Goal: Task Accomplishment & Management: Complete application form

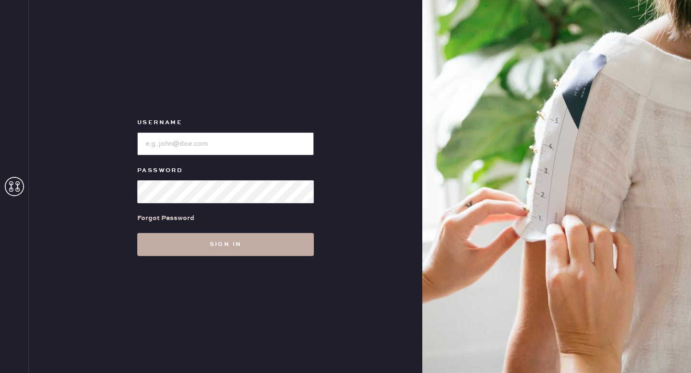
type input "reformationlowereastside"
click at [273, 244] on button "Sign in" at bounding box center [225, 244] width 177 height 23
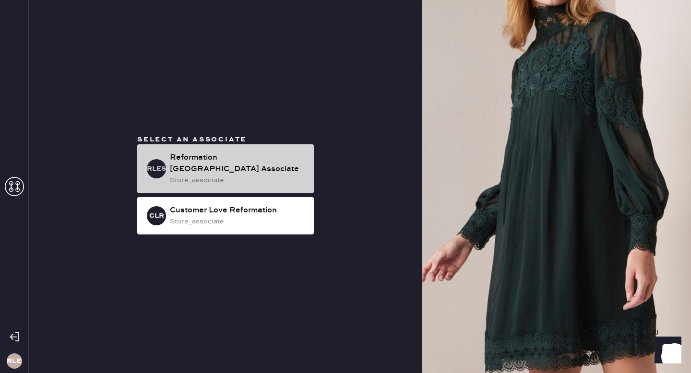
click at [239, 153] on div "Reformation [GEOGRAPHIC_DATA] Associate" at bounding box center [238, 163] width 136 height 23
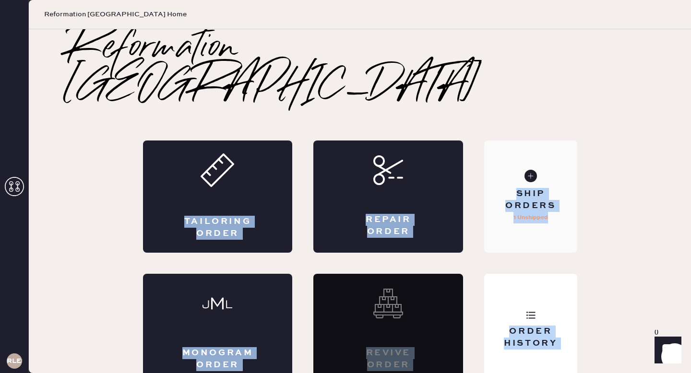
drag, startPoint x: 253, startPoint y: 173, endPoint x: 491, endPoint y: 219, distance: 242.6
click at [491, 219] on div "Tailoring Order Repair Order Monogram Order Revive order Order History Ship Ord…" at bounding box center [360, 264] width 434 height 246
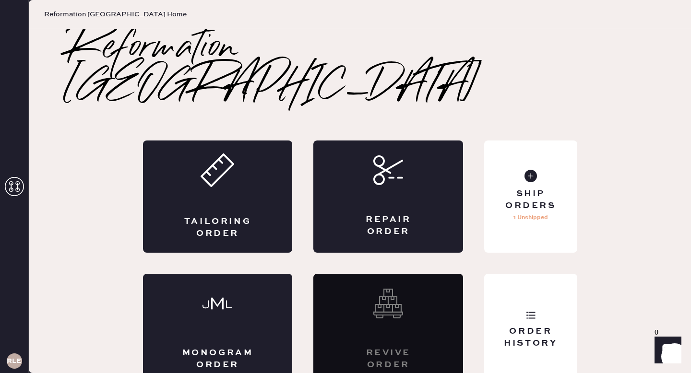
click at [292, 102] on div "Reformation Lower East Side Tailoring Order Repair Order Monogram Order Revive …" at bounding box center [360, 207] width 624 height 357
drag, startPoint x: 252, startPoint y: 166, endPoint x: 429, endPoint y: 176, distance: 176.9
click at [429, 176] on div "Tailoring Order Repair Order Monogram Order Revive order Order History Ship Ord…" at bounding box center [360, 264] width 434 height 246
click at [429, 176] on div "Repair Order" at bounding box center [388, 197] width 150 height 112
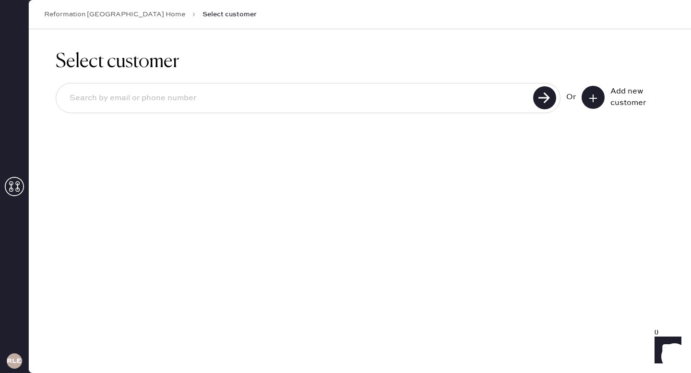
click at [285, 94] on input at bounding box center [296, 98] width 469 height 22
click at [283, 92] on input at bounding box center [296, 98] width 469 height 22
type input "[EMAIL_ADDRESS][DOMAIN_NAME]"
click at [545, 101] on use at bounding box center [544, 97] width 23 height 23
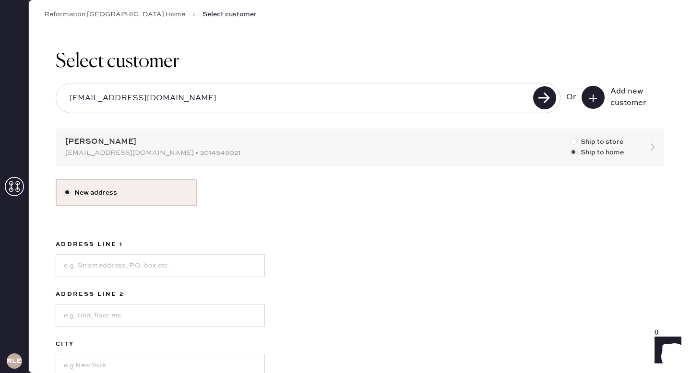
click at [574, 142] on div at bounding box center [573, 141] width 7 height 7
click at [571, 137] on input "Ship to store" at bounding box center [570, 137] width 0 height 0
radio input "true"
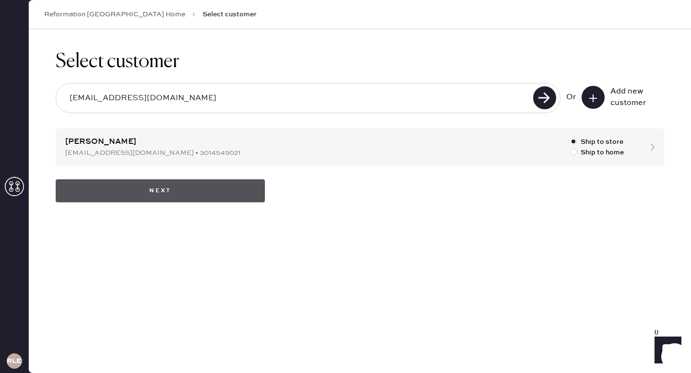
click at [218, 191] on button "Next" at bounding box center [160, 191] width 209 height 23
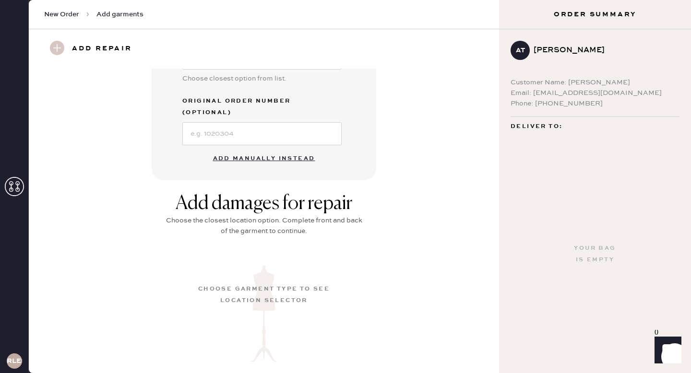
click at [272, 149] on button "Add manually instead" at bounding box center [264, 158] width 114 height 19
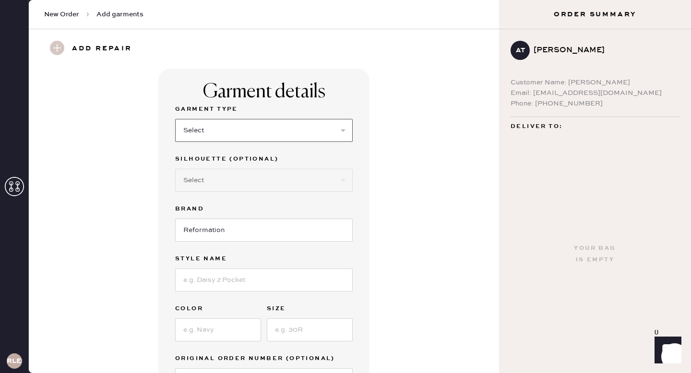
click at [206, 132] on select "Select Basic Skirt Jeans Leggings Pants Shorts Basic Sleeved Dress Basic Sleeve…" at bounding box center [264, 130] width 178 height 23
select select "14"
click at [175, 119] on select "Select Basic Skirt Jeans Leggings Pants Shorts Basic Sleeved Dress Basic Sleeve…" at bounding box center [264, 130] width 178 height 23
click at [235, 183] on select "Select Crop top Full Length Other" at bounding box center [264, 180] width 178 height 23
click at [275, 134] on select "Select Basic Skirt Jeans Leggings Pants Shorts Basic Sleeved Dress Basic Sleeve…" at bounding box center [264, 130] width 178 height 23
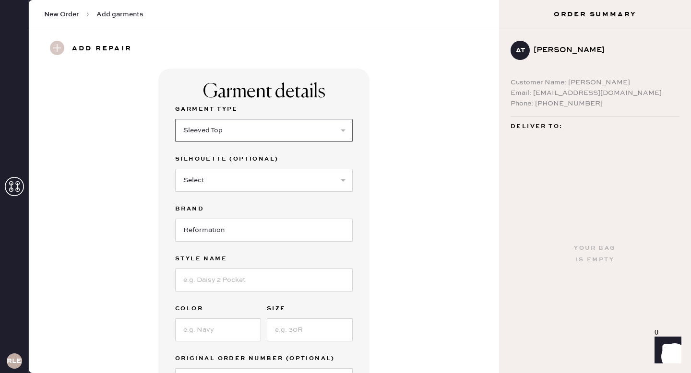
click at [233, 125] on select "Select Basic Skirt Jeans Leggings Pants Shorts Basic Sleeved Dress Basic Sleeve…" at bounding box center [264, 130] width 178 height 23
click at [175, 119] on select "Select Basic Skirt Jeans Leggings Pants Shorts Basic Sleeved Dress Basic Sleeve…" at bounding box center [264, 130] width 178 height 23
click at [264, 180] on select "Select Crop top Full Length Other" at bounding box center [264, 180] width 178 height 23
click at [278, 233] on input "Reformation" at bounding box center [264, 230] width 178 height 23
click at [243, 280] on input at bounding box center [264, 280] width 178 height 23
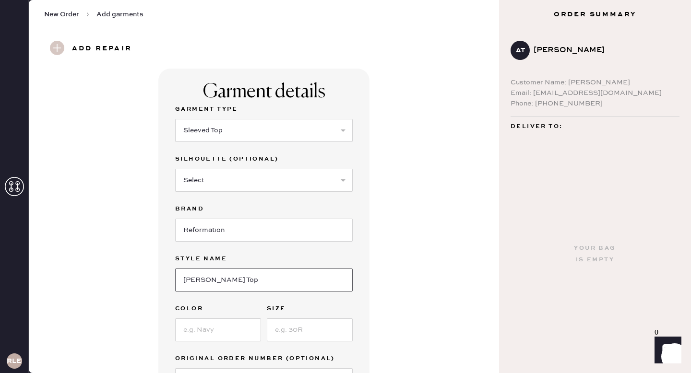
type input "[PERSON_NAME] Top"
click at [212, 335] on input at bounding box center [218, 330] width 86 height 23
type input "Orlaya"
click at [294, 331] on input at bounding box center [310, 330] width 86 height 23
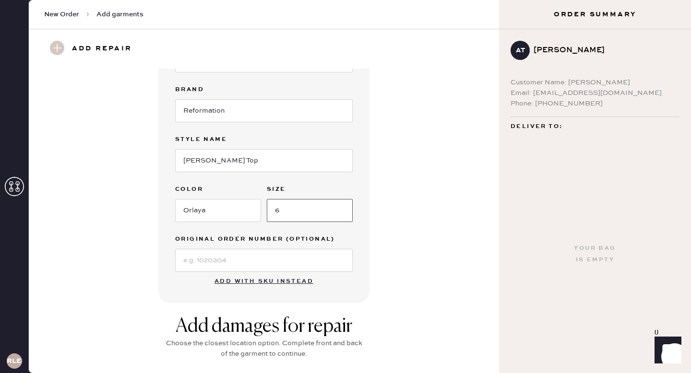
scroll to position [120, 0]
type input "6"
click at [265, 256] on input at bounding box center [264, 260] width 178 height 23
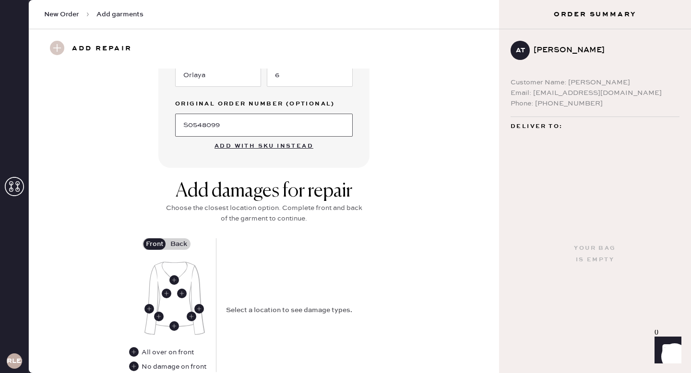
scroll to position [331, 0]
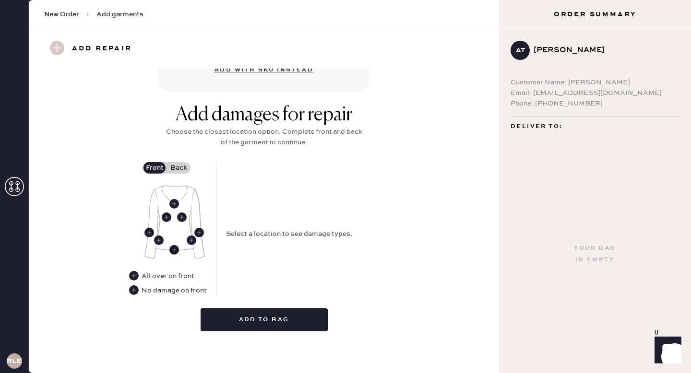
type input "S0548099"
click at [178, 249] on use at bounding box center [174, 250] width 10 height 10
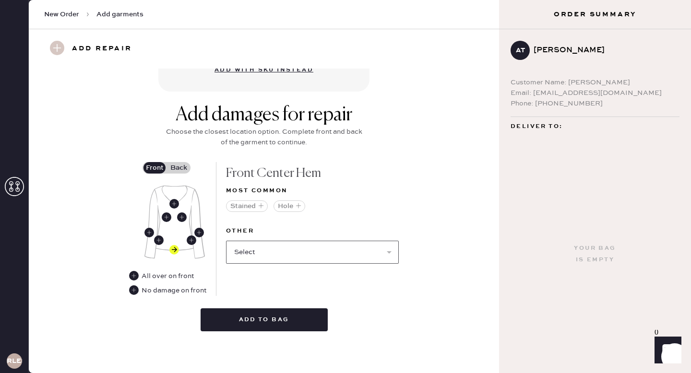
click at [287, 246] on select "Select Broken / Ripped Hem Broken Beads Broken Belt Loop Broken Button Broken C…" at bounding box center [312, 252] width 173 height 23
select select "1522"
click at [226, 241] on select "Select Broken / Ripped Hem Broken Beads Broken Belt Loop Broken Button Broken C…" at bounding box center [312, 252] width 173 height 23
select select
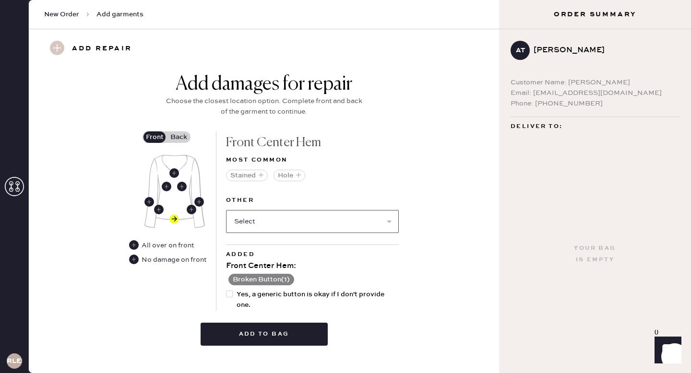
scroll to position [366, 0]
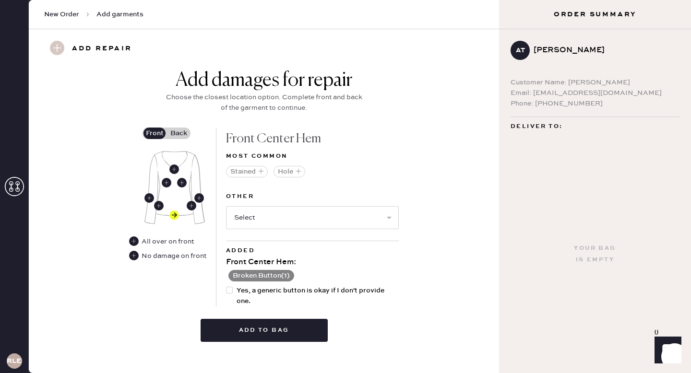
click at [233, 290] on div at bounding box center [231, 296] width 11 height 21
click at [227, 286] on input "Yes, a generic button is okay if I don't provide one." at bounding box center [226, 286] width 0 height 0
checkbox input "true"
click at [176, 134] on label "Back" at bounding box center [179, 134] width 24 height 12
click at [179, 133] on input "Back" at bounding box center [179, 133] width 0 height 0
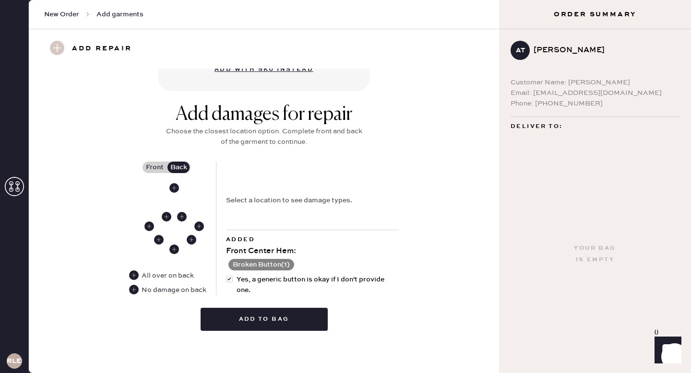
scroll to position [331, 0]
click at [137, 289] on use at bounding box center [134, 291] width 10 height 10
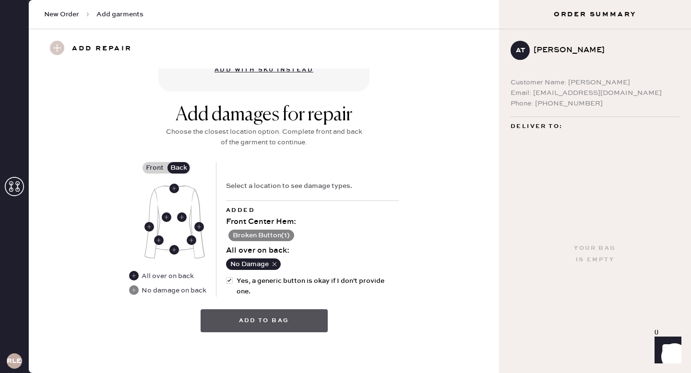
click at [276, 323] on button "Add to bag" at bounding box center [264, 321] width 127 height 23
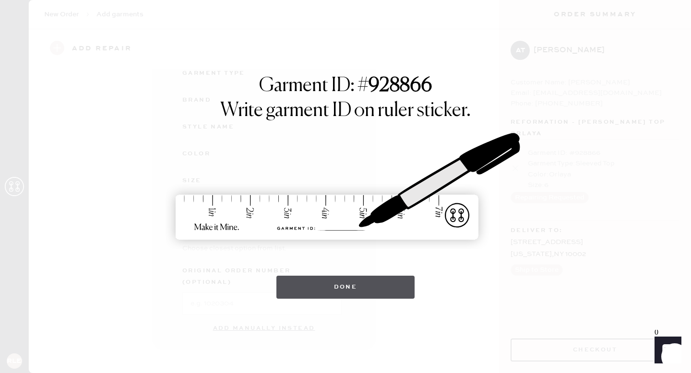
scroll to position [99, 0]
click at [350, 292] on button "Done" at bounding box center [346, 287] width 139 height 23
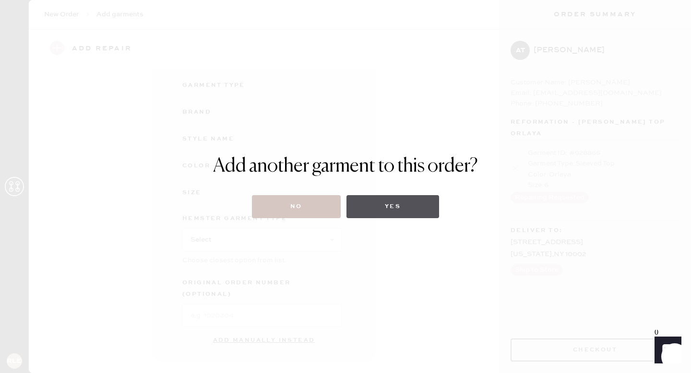
click at [384, 208] on button "Yes" at bounding box center [393, 206] width 93 height 23
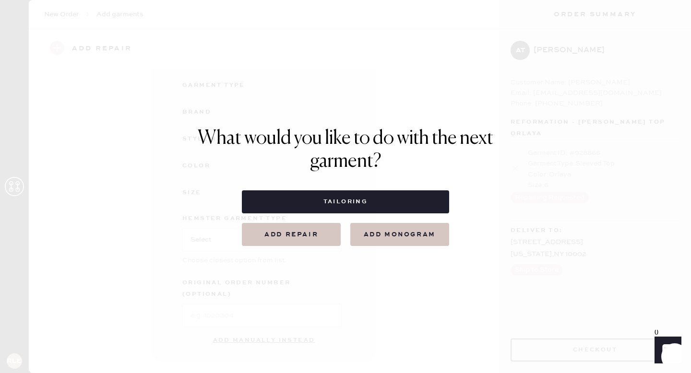
click at [315, 241] on button "Add repair" at bounding box center [291, 234] width 99 height 23
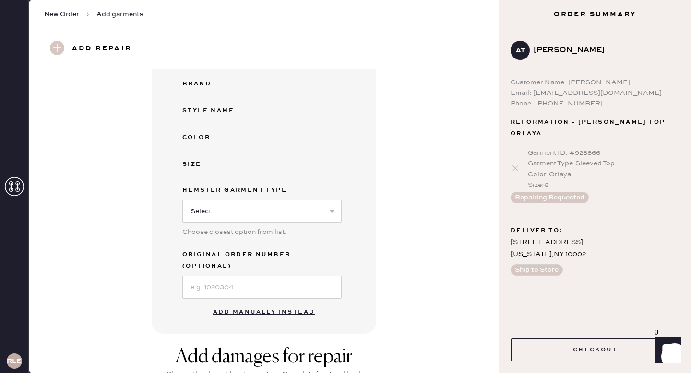
click at [278, 303] on button "Add manually instead" at bounding box center [264, 312] width 114 height 19
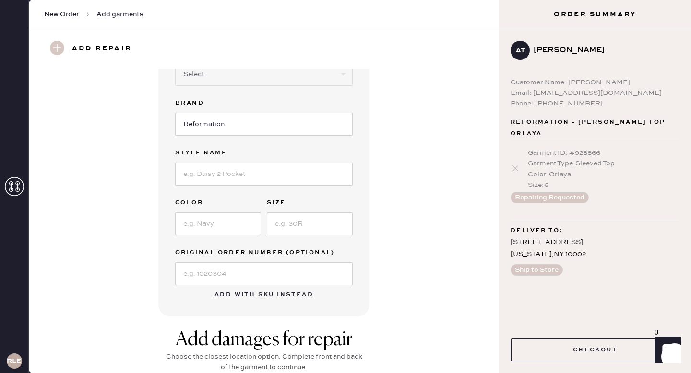
scroll to position [0, 0]
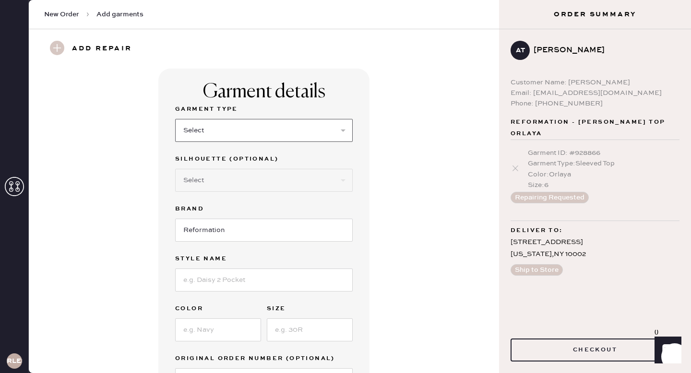
click at [244, 126] on select "Select Basic Skirt Jeans Leggings Pants Shorts Basic Sleeved Dress Basic Sleeve…" at bounding box center [264, 130] width 178 height 23
select select "15"
click at [175, 119] on select "Select Basic Skirt Jeans Leggings Pants Shorts Basic Sleeved Dress Basic Sleeve…" at bounding box center [264, 130] width 178 height 23
click at [229, 183] on select "Select Crop top Full Length Other" at bounding box center [264, 180] width 178 height 23
click at [225, 279] on input at bounding box center [264, 280] width 178 height 23
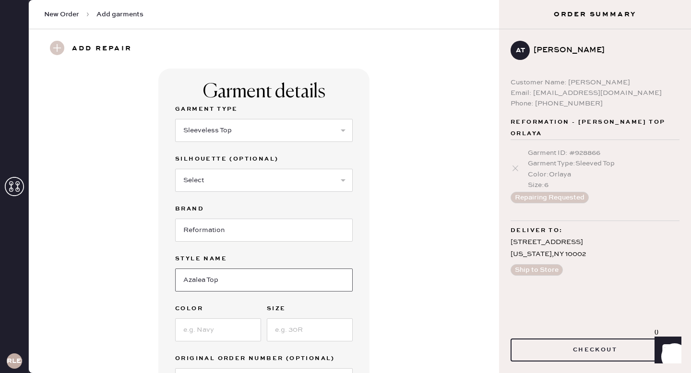
type input "Azalea Top"
click at [218, 335] on input at bounding box center [218, 330] width 86 height 23
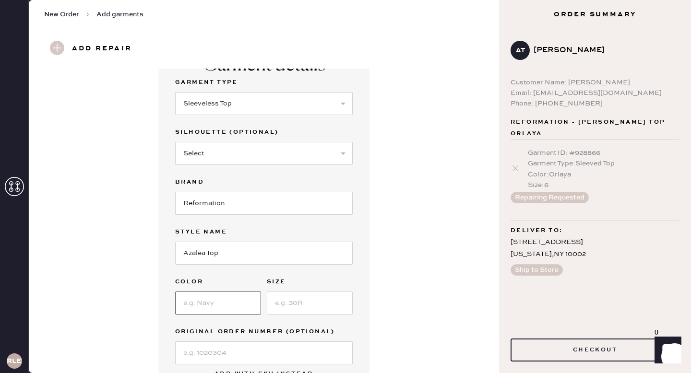
scroll to position [28, 0]
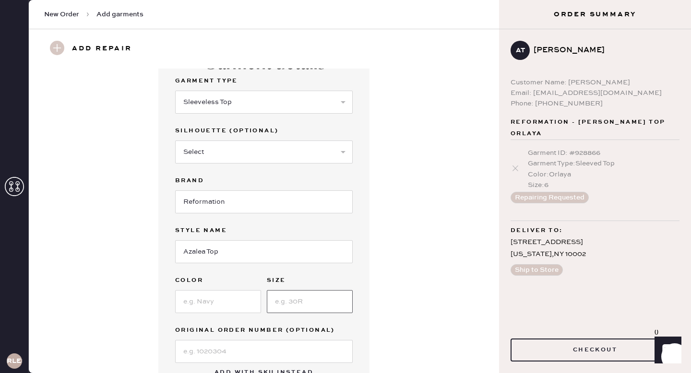
click at [338, 305] on input at bounding box center [310, 301] width 86 height 23
click at [213, 301] on input at bounding box center [218, 301] width 86 height 23
type input "Silver Daisy"
click at [322, 311] on input at bounding box center [310, 301] width 86 height 23
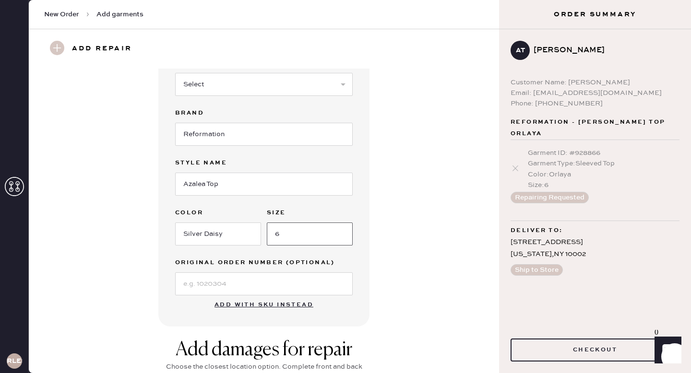
scroll to position [96, 0]
type input "6"
click at [303, 279] on input at bounding box center [264, 283] width 178 height 23
click at [292, 276] on input at bounding box center [264, 283] width 178 height 23
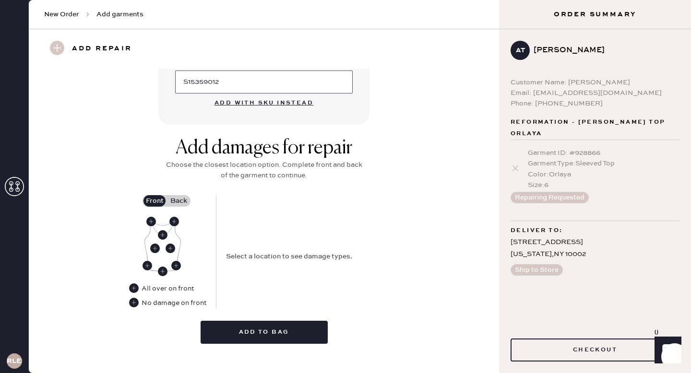
scroll to position [302, 0]
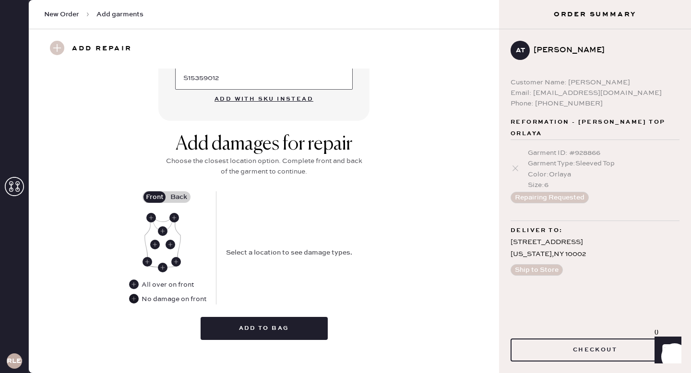
type input "S15359012"
click at [135, 299] on use at bounding box center [134, 299] width 10 height 10
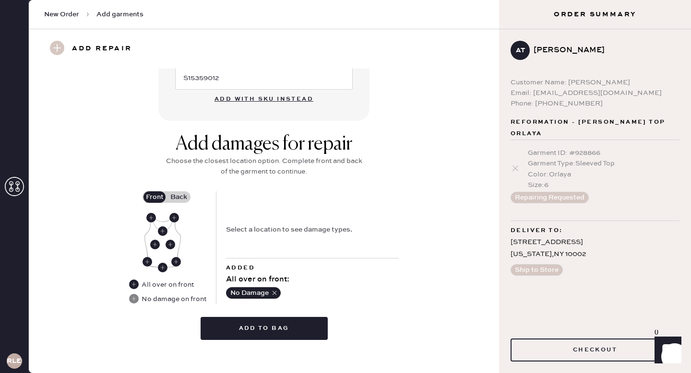
click at [174, 198] on label "Back" at bounding box center [179, 198] width 24 height 12
click at [179, 197] on input "Back" at bounding box center [179, 197] width 0 height 0
click at [175, 219] on use at bounding box center [174, 218] width 10 height 10
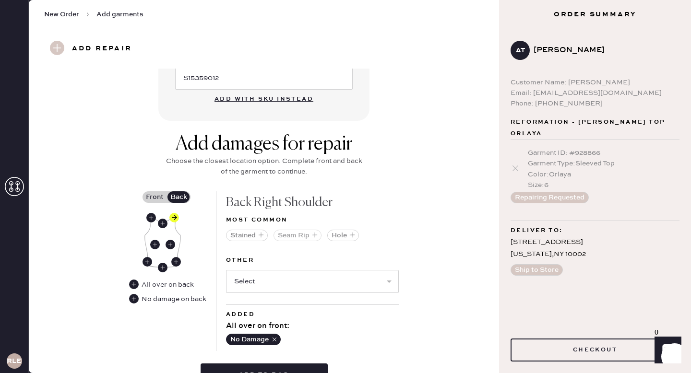
click at [302, 236] on button "Seam Rip" at bounding box center [298, 236] width 48 height 12
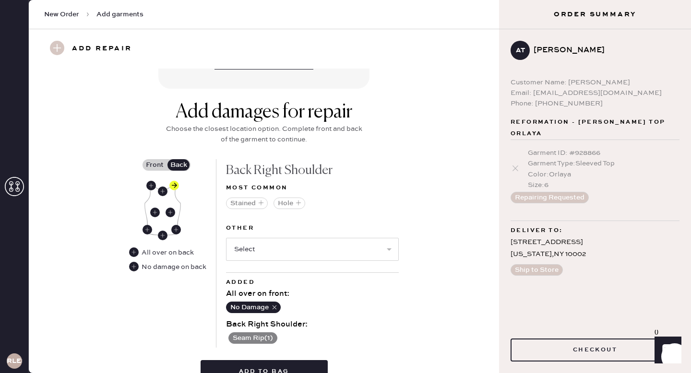
scroll to position [335, 0]
click at [289, 251] on select "Select Broken / Ripped Hem Broken Beads Broken Belt Loop Broken Button Broken C…" at bounding box center [312, 249] width 173 height 23
select select "1496"
click at [226, 238] on select "Select Broken / Ripped Hem Broken Beads Broken Belt Loop Broken Button Broken C…" at bounding box center [312, 249] width 173 height 23
select select
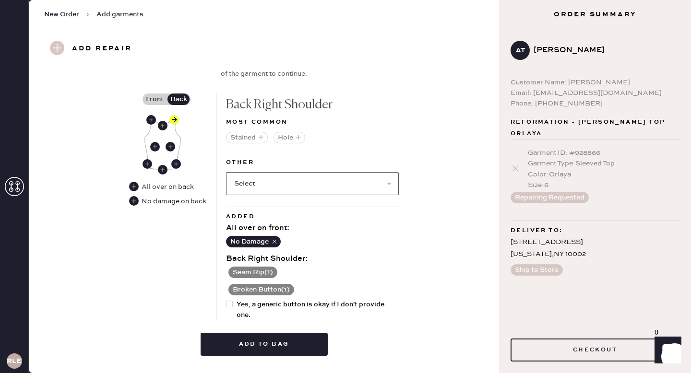
scroll to position [402, 0]
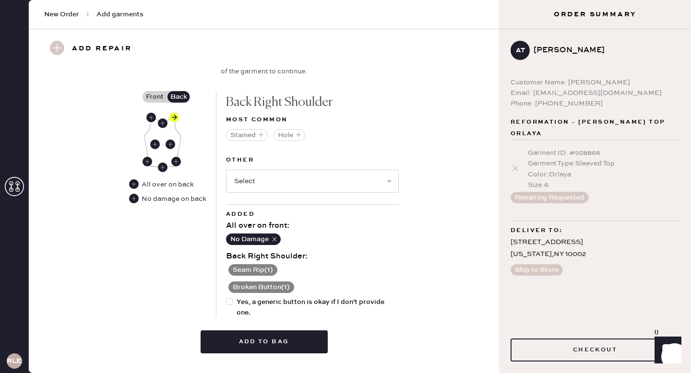
click at [229, 302] on div at bounding box center [229, 302] width 7 height 7
click at [227, 298] on input "Yes, a generic button is okay if I don't provide one." at bounding box center [226, 297] width 0 height 0
checkbox input "true"
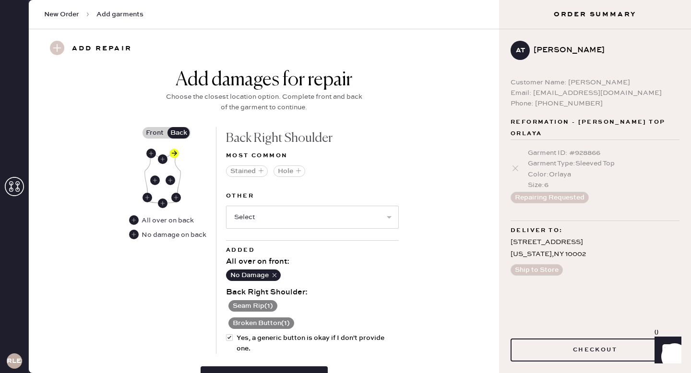
scroll to position [367, 0]
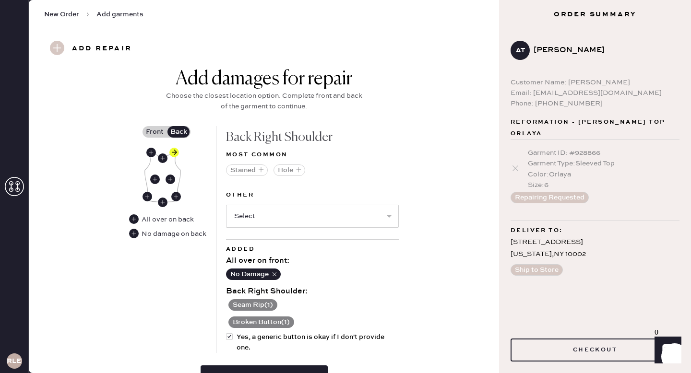
click at [270, 306] on button "Seam Rip ( 1 )" at bounding box center [253, 306] width 49 height 12
click at [231, 307] on use at bounding box center [232, 306] width 10 height 10
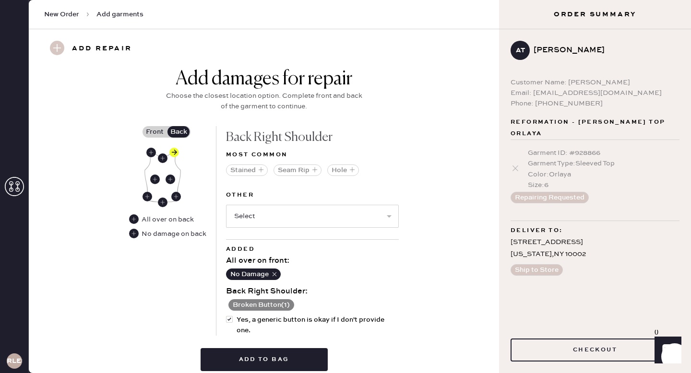
click at [161, 131] on label "Front" at bounding box center [155, 132] width 24 height 12
click at [155, 132] on input "Front" at bounding box center [155, 132] width 0 height 0
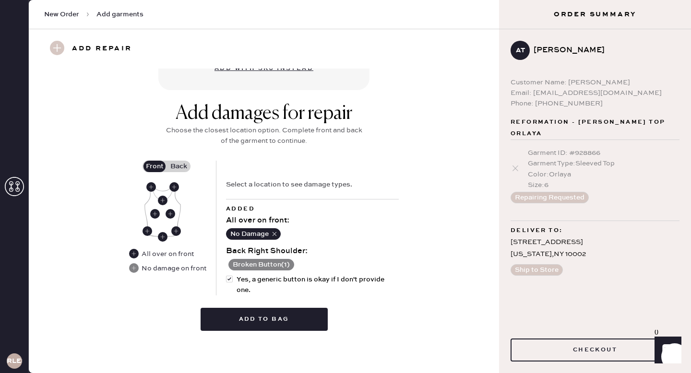
scroll to position [332, 0]
click at [273, 235] on icon "button" at bounding box center [274, 234] width 7 height 7
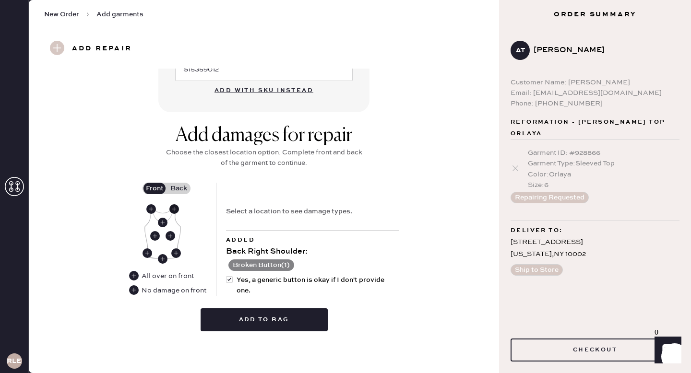
scroll to position [291, 0]
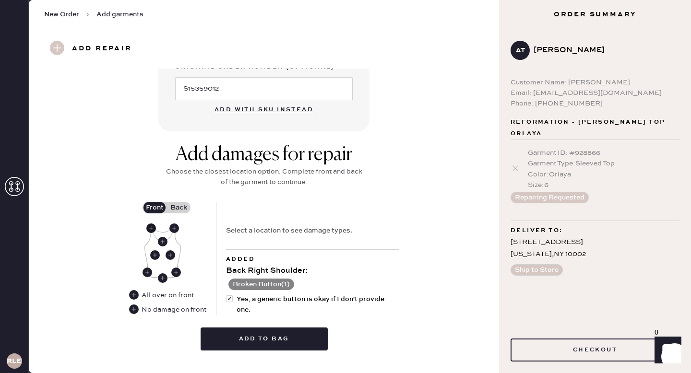
click at [151, 227] on use at bounding box center [151, 229] width 10 height 10
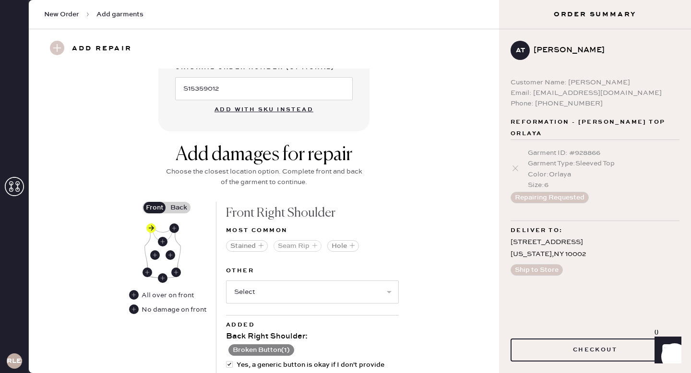
click at [303, 247] on button "Seam Rip" at bounding box center [298, 247] width 48 height 12
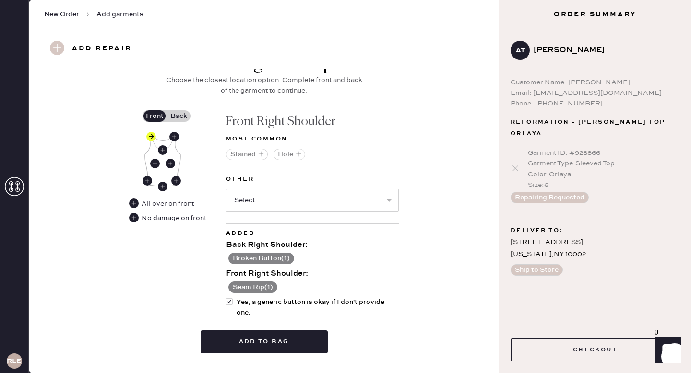
scroll to position [405, 0]
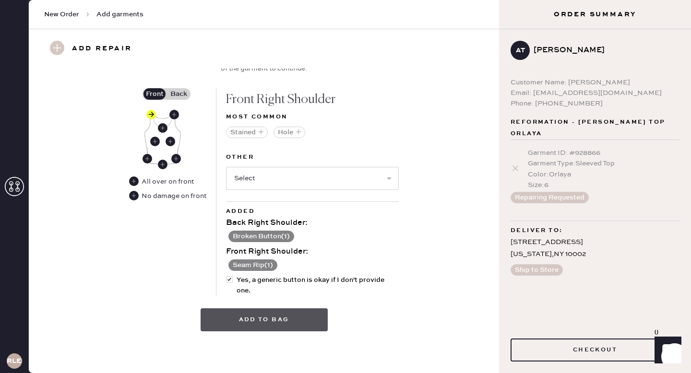
click at [303, 323] on button "Add to bag" at bounding box center [264, 320] width 127 height 23
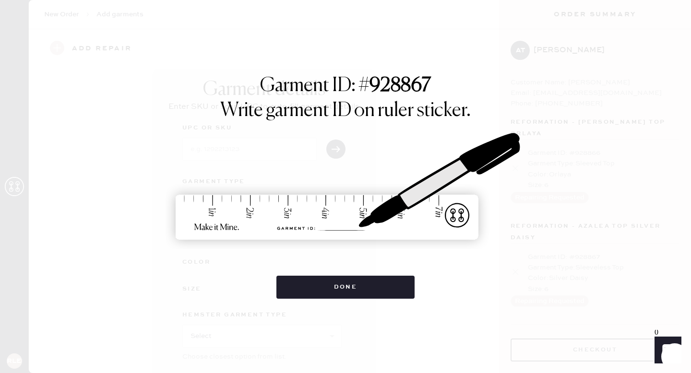
scroll to position [0, 0]
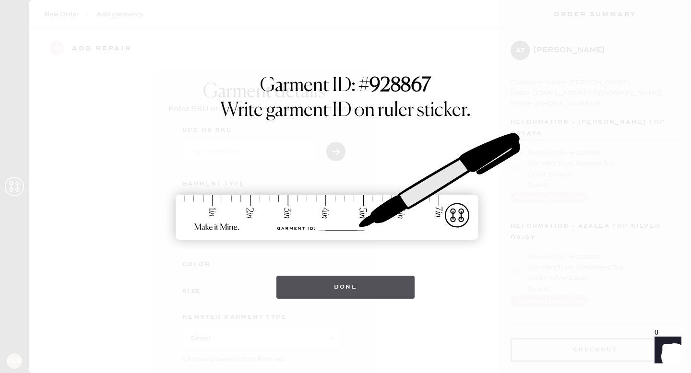
click at [345, 287] on button "Done" at bounding box center [346, 287] width 139 height 23
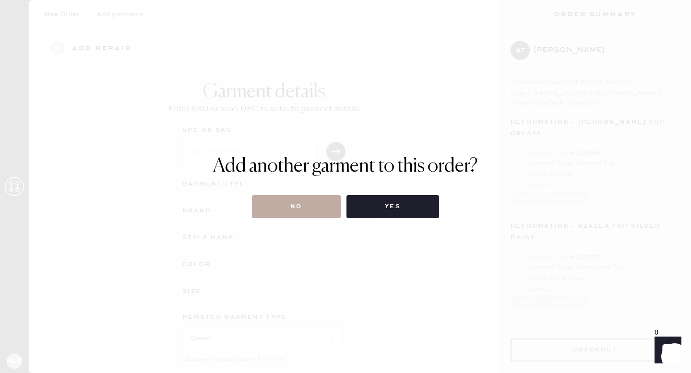
click at [318, 213] on button "No" at bounding box center [296, 206] width 89 height 23
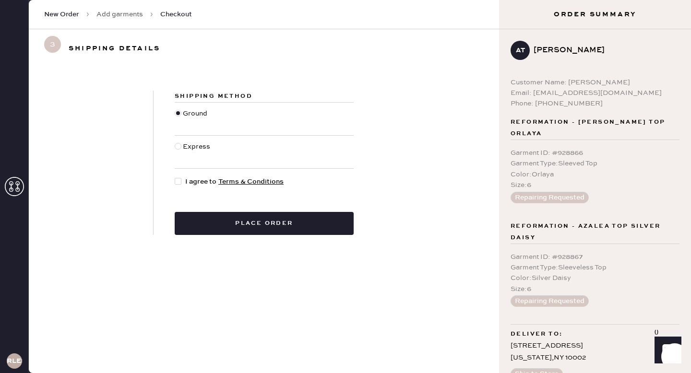
click at [180, 181] on div at bounding box center [178, 181] width 7 height 7
click at [175, 177] on input "I agree to Terms & Conditions" at bounding box center [175, 177] width 0 height 0
checkbox input "true"
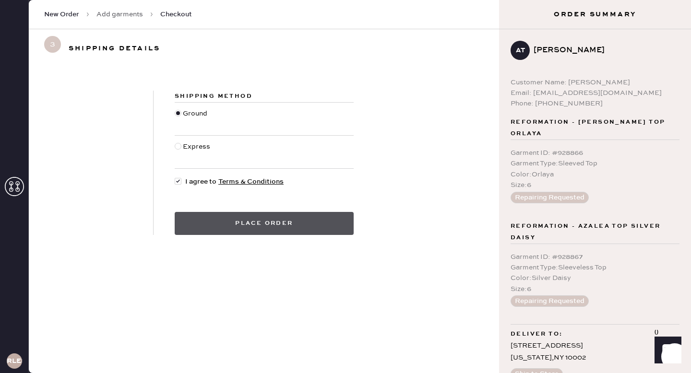
click at [301, 226] on button "Place order" at bounding box center [264, 223] width 179 height 23
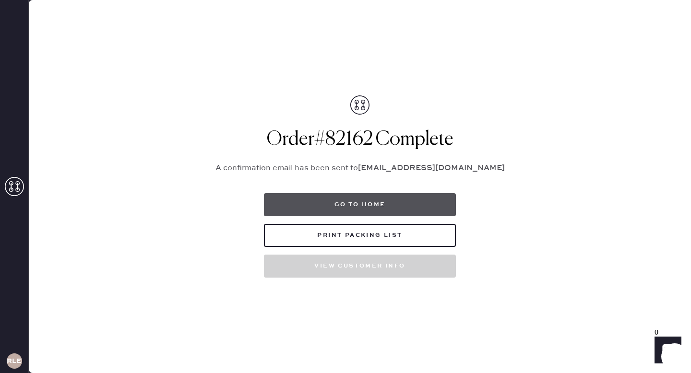
click at [396, 213] on button "Go to home" at bounding box center [360, 204] width 192 height 23
